Goal: Information Seeking & Learning: Learn about a topic

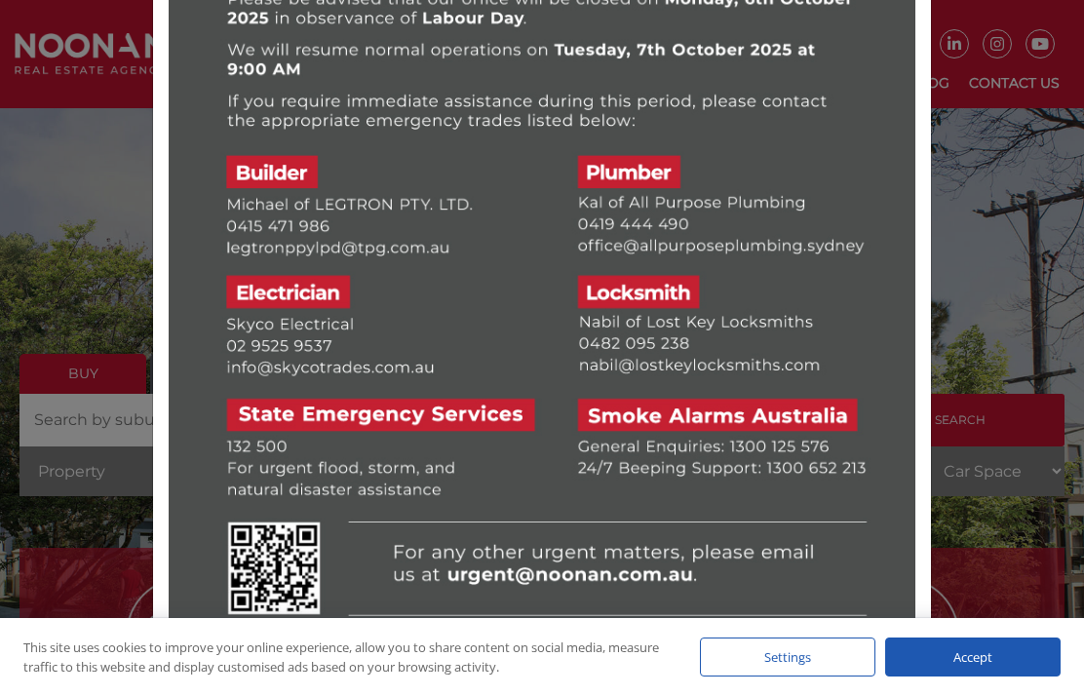
scroll to position [138, 0]
click at [1014, 309] on div at bounding box center [542, 348] width 1084 height 696
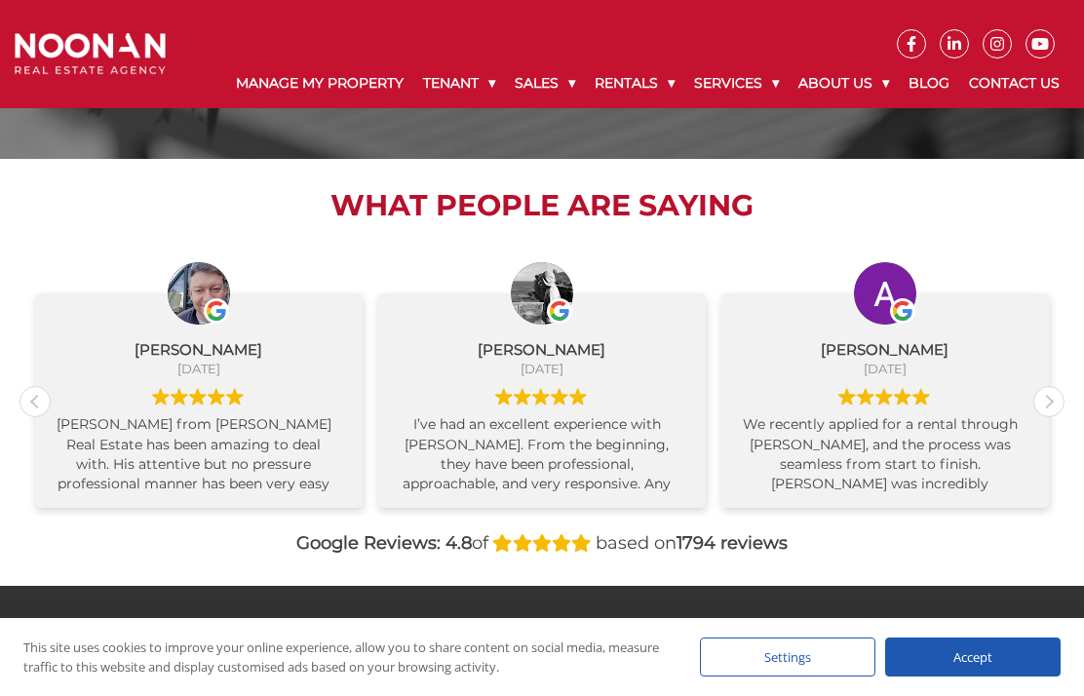
scroll to position [2374, 0]
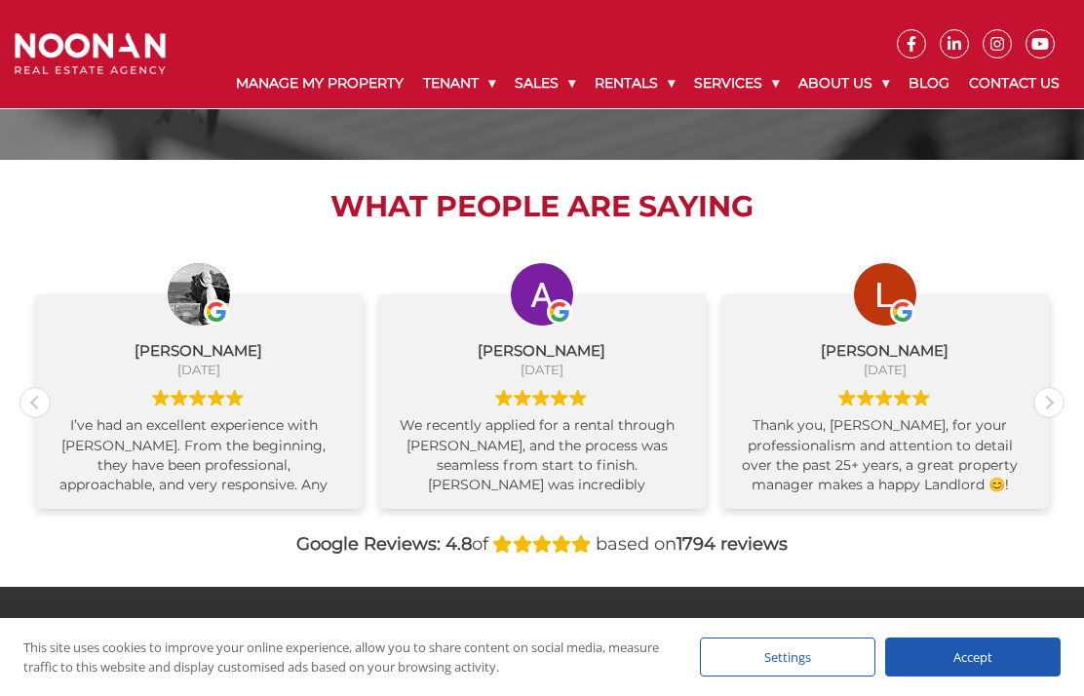
click at [628, 290] on link "Sold Properties" at bounding box center [637, 277] width 234 height 26
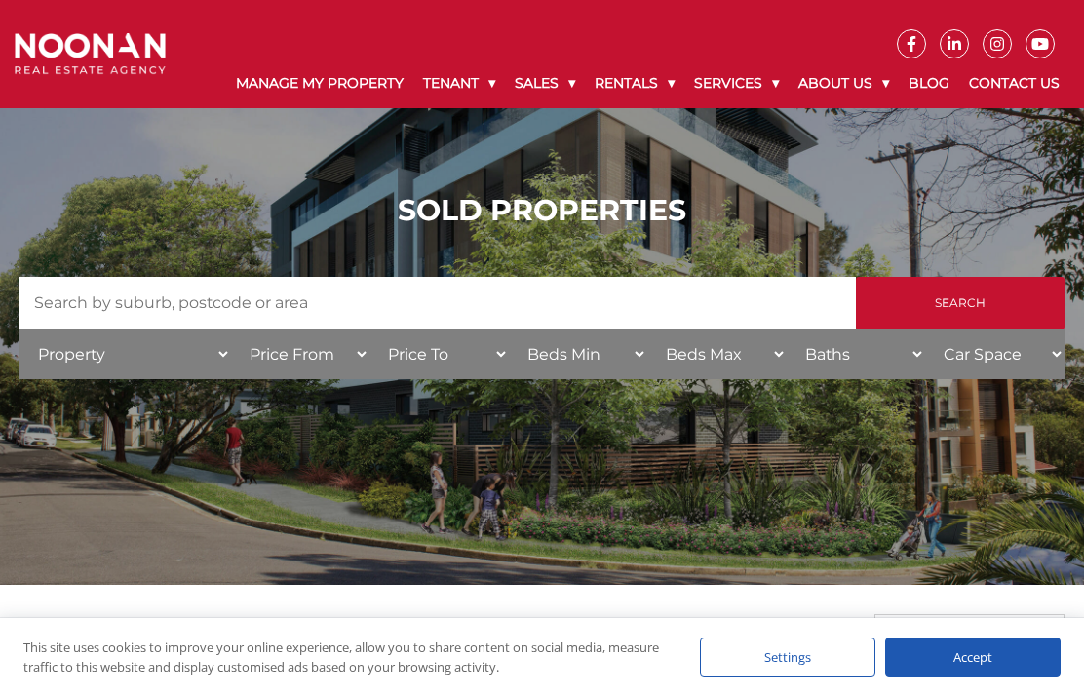
click at [333, 301] on input "Search by Address" at bounding box center [437, 303] width 836 height 53
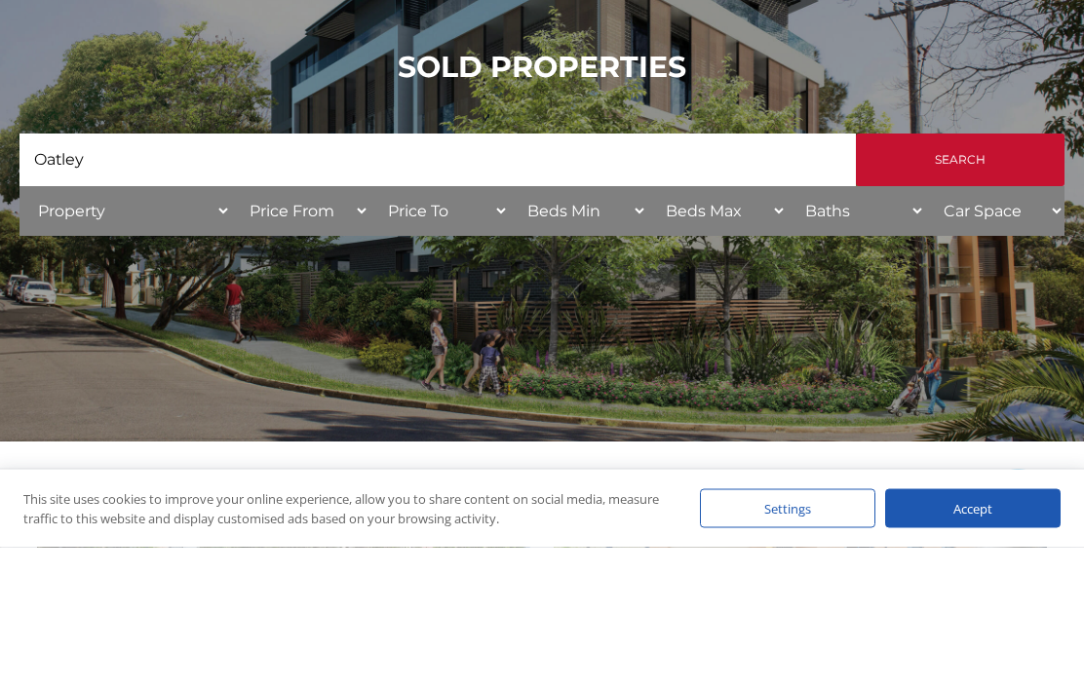
type input "Oatley"
click at [333, 277] on input "Search" at bounding box center [960, 303] width 209 height 53
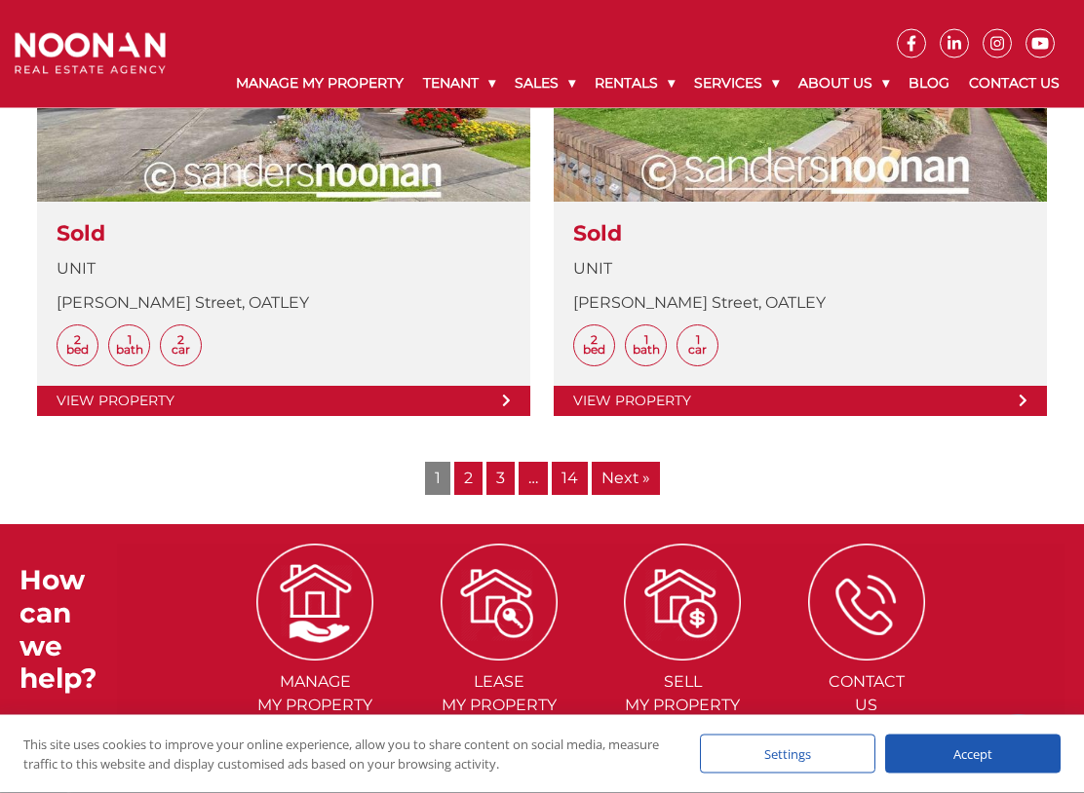
scroll to position [4599, 0]
click at [640, 495] on link "Next »" at bounding box center [626, 478] width 68 height 33
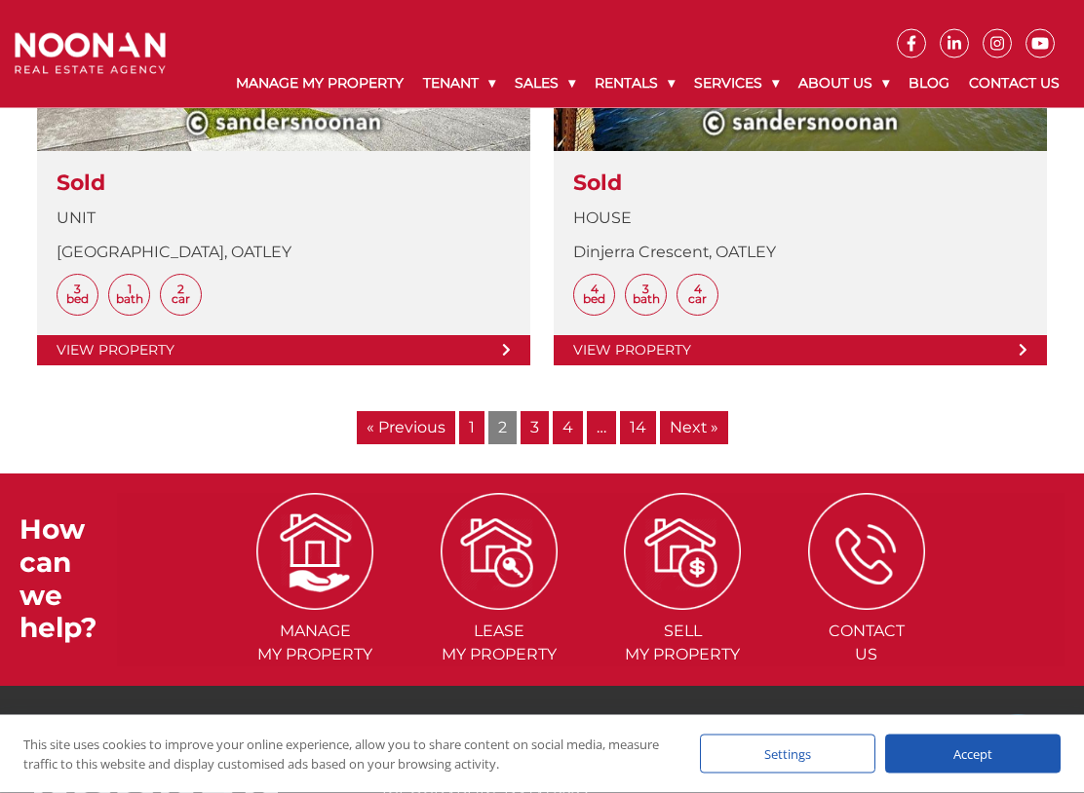
scroll to position [4652, 0]
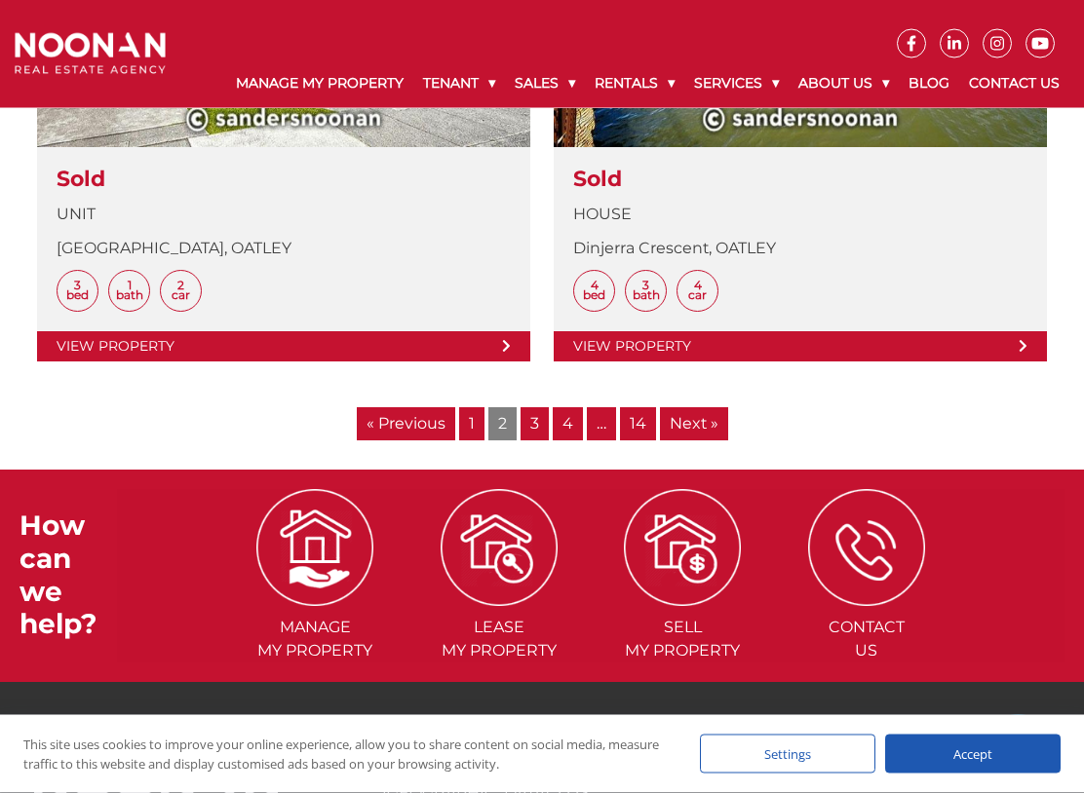
click at [700, 441] on link "Next »" at bounding box center [694, 424] width 68 height 33
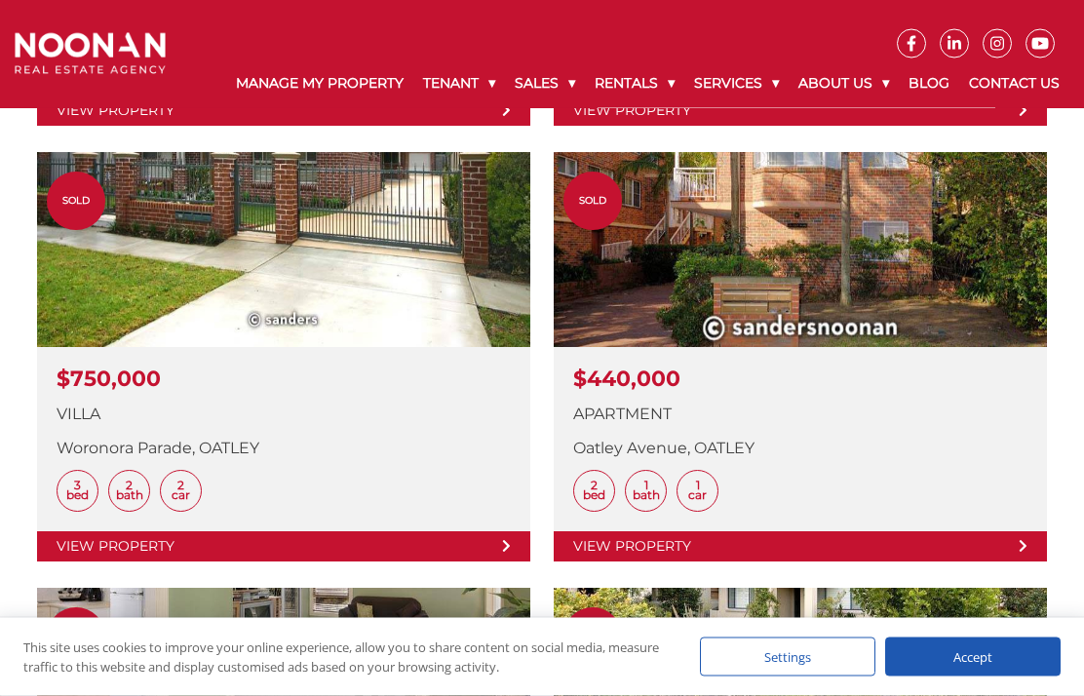
scroll to position [3562, 0]
